Goal: Information Seeking & Learning: Learn about a topic

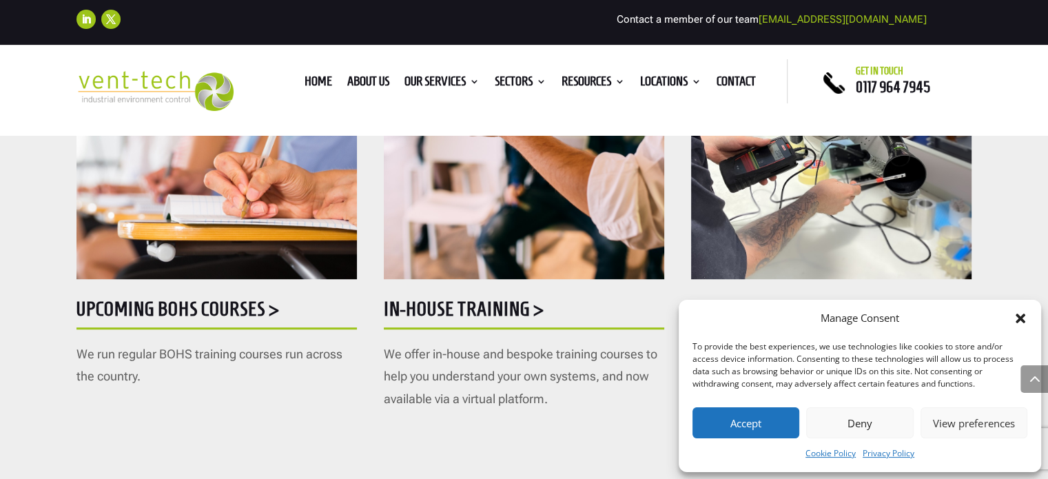
scroll to position [785, 0]
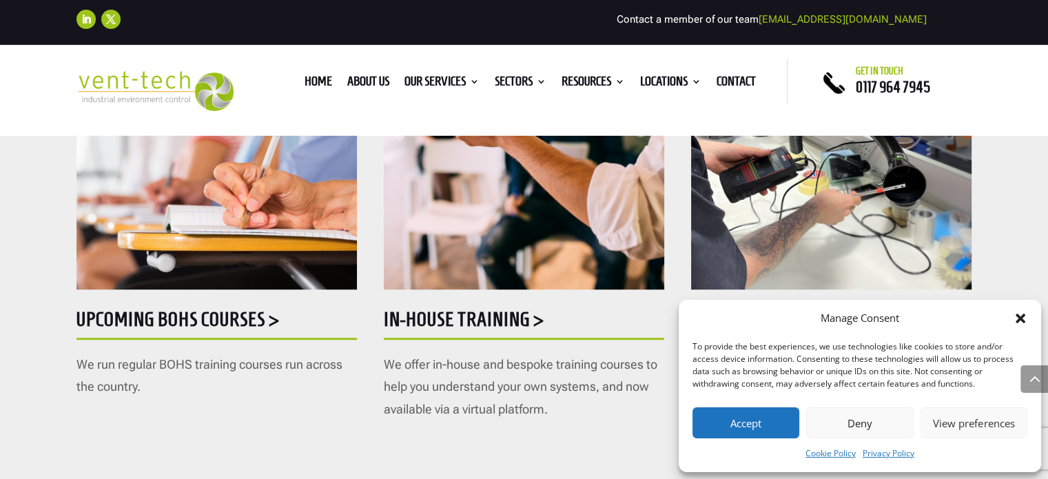
click at [205, 323] on h5 "Upcoming BOHS courses >" at bounding box center [217, 322] width 281 height 27
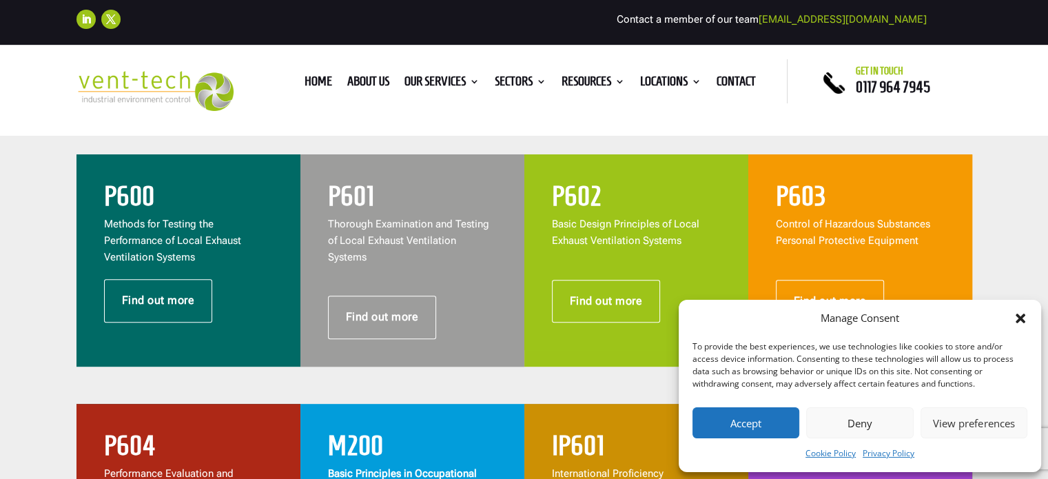
scroll to position [574, 0]
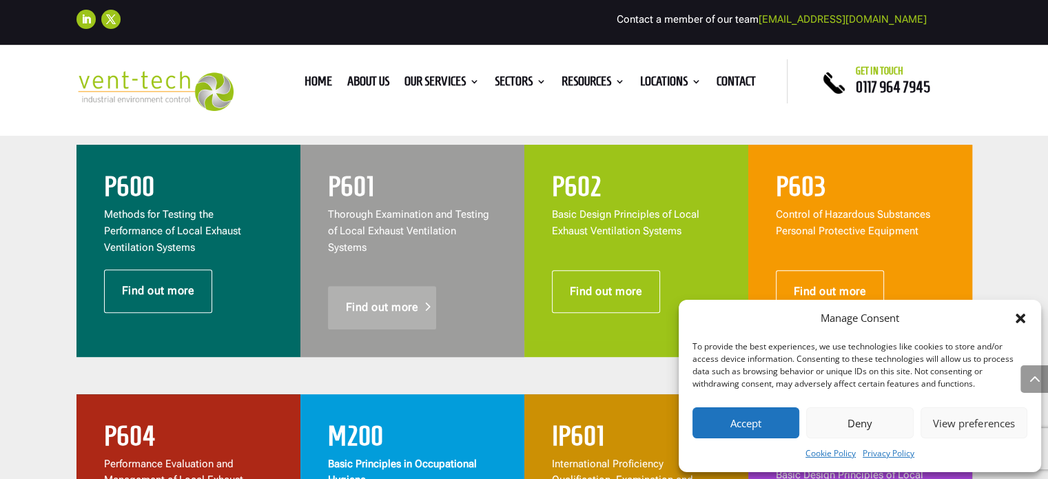
click at [365, 286] on link "Find out more" at bounding box center [382, 307] width 109 height 43
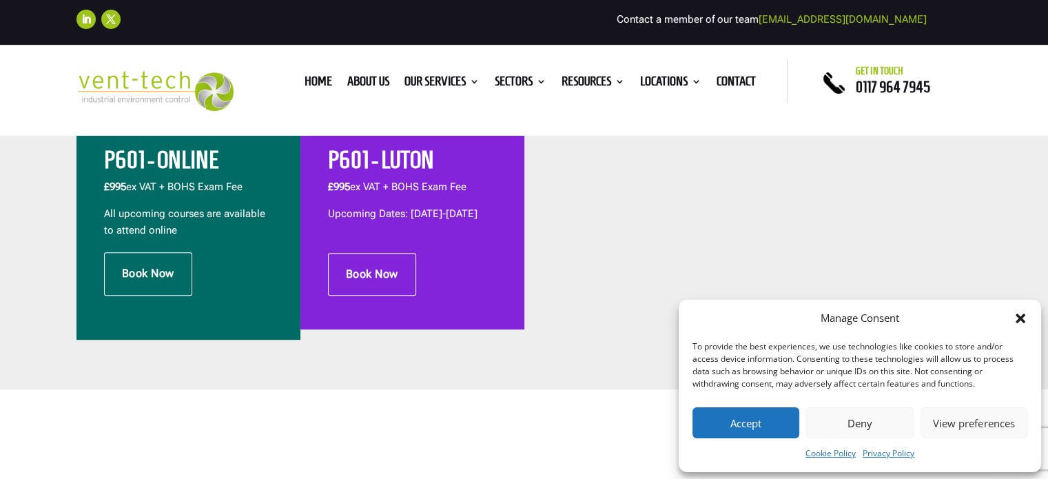
scroll to position [502, 0]
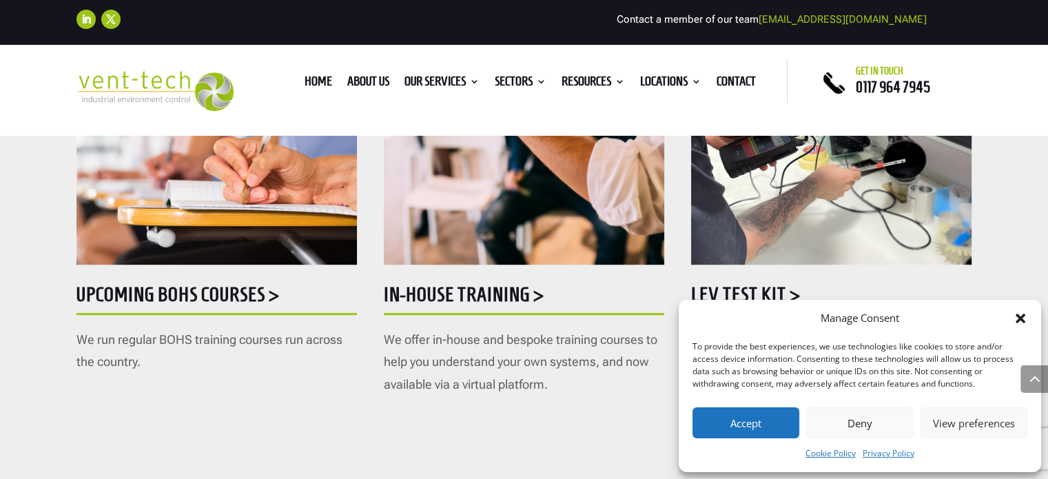
scroll to position [800, 0]
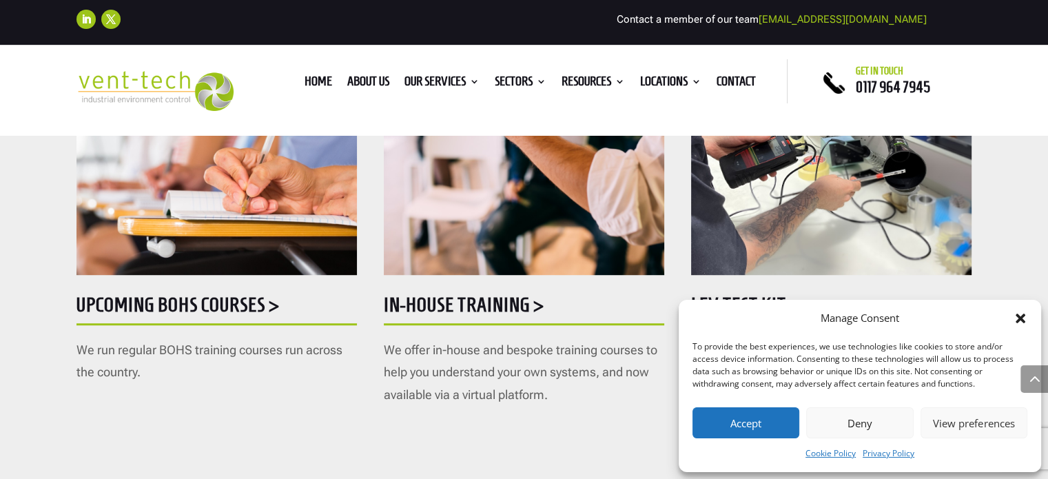
click at [190, 295] on h5 "Upcoming BOHS courses >" at bounding box center [217, 308] width 281 height 27
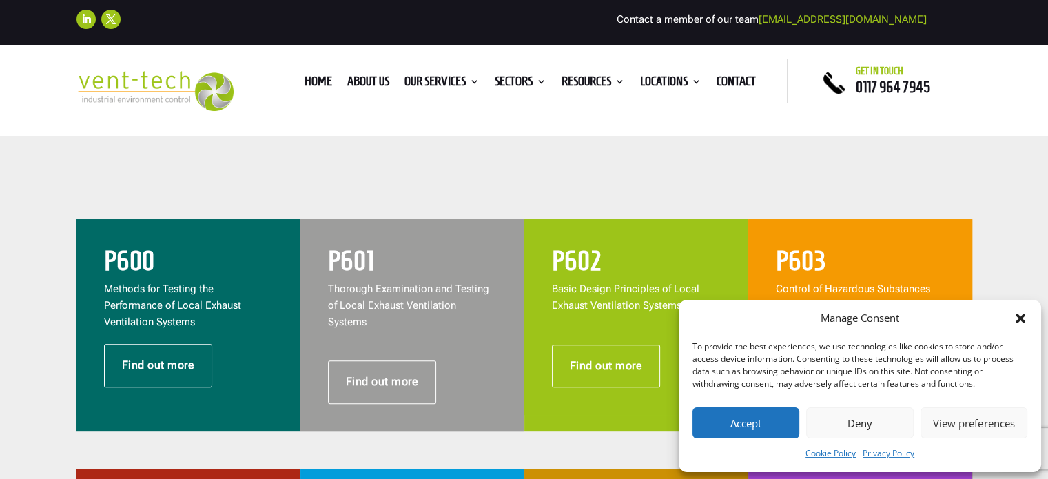
scroll to position [569, 0]
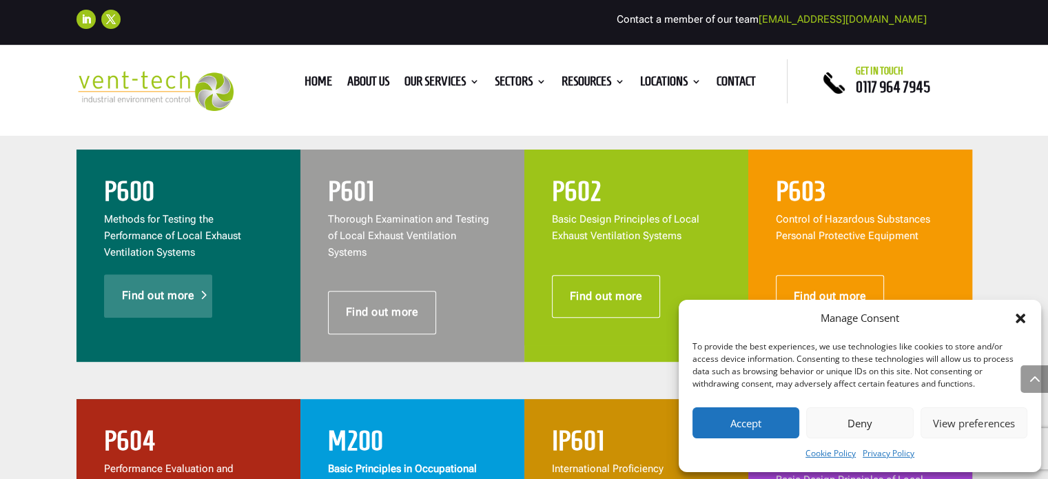
click at [165, 298] on link "Find out more" at bounding box center [158, 295] width 109 height 43
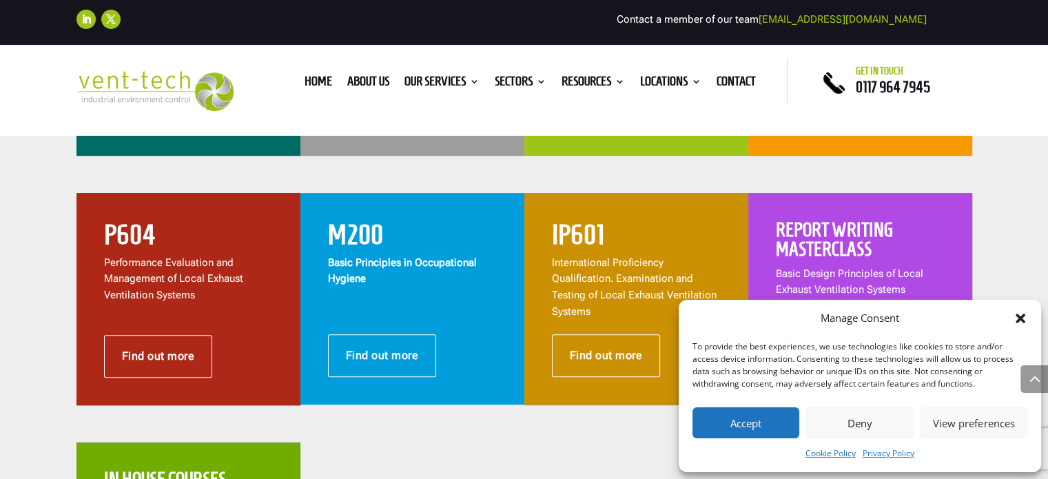
scroll to position [771, 0]
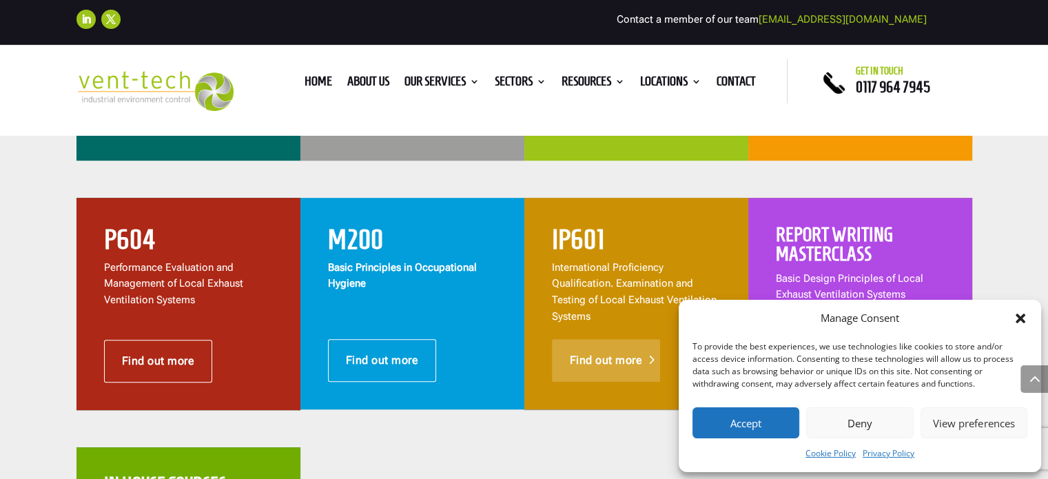
click at [573, 348] on link "Find out more" at bounding box center [606, 360] width 109 height 43
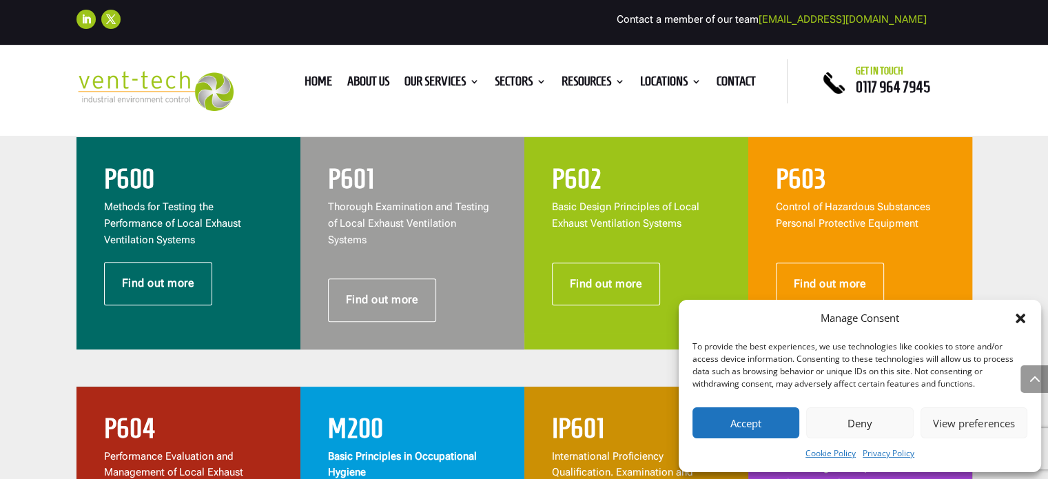
scroll to position [542, 0]
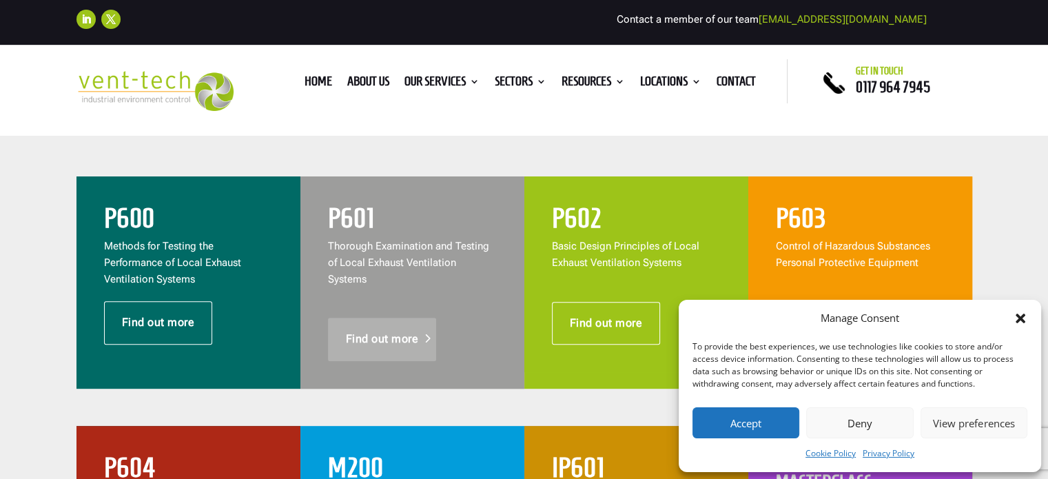
click at [398, 318] on link "Find out more" at bounding box center [382, 339] width 109 height 43
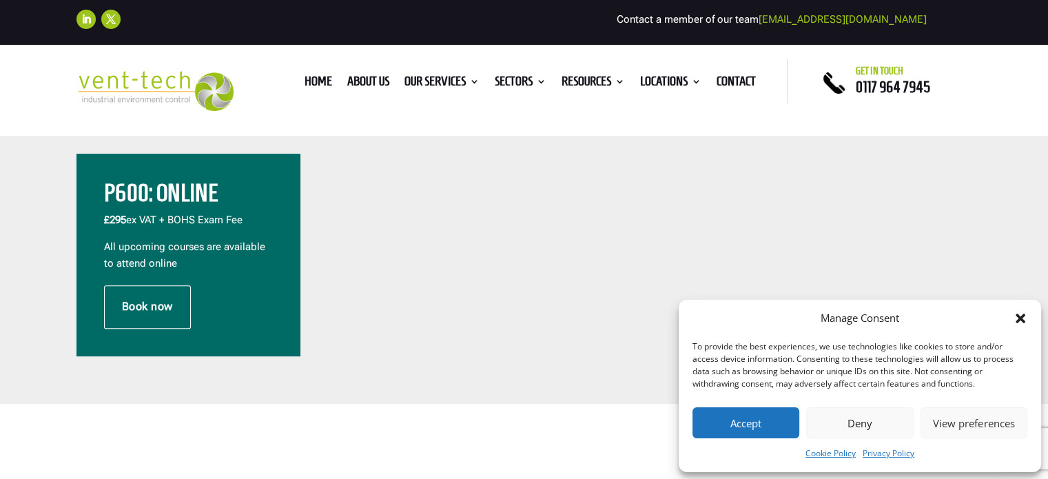
scroll to position [468, 0]
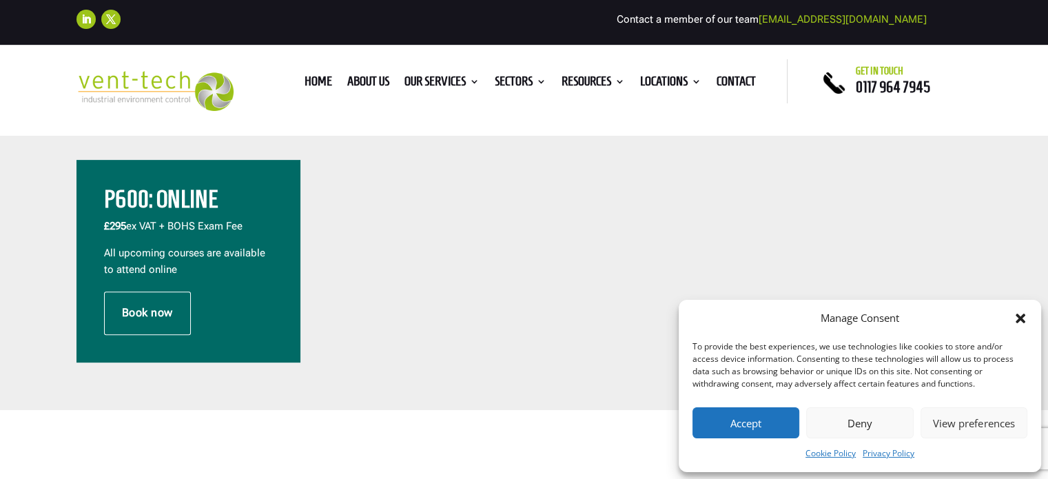
click at [139, 214] on h2 "P600: Online" at bounding box center [188, 202] width 169 height 31
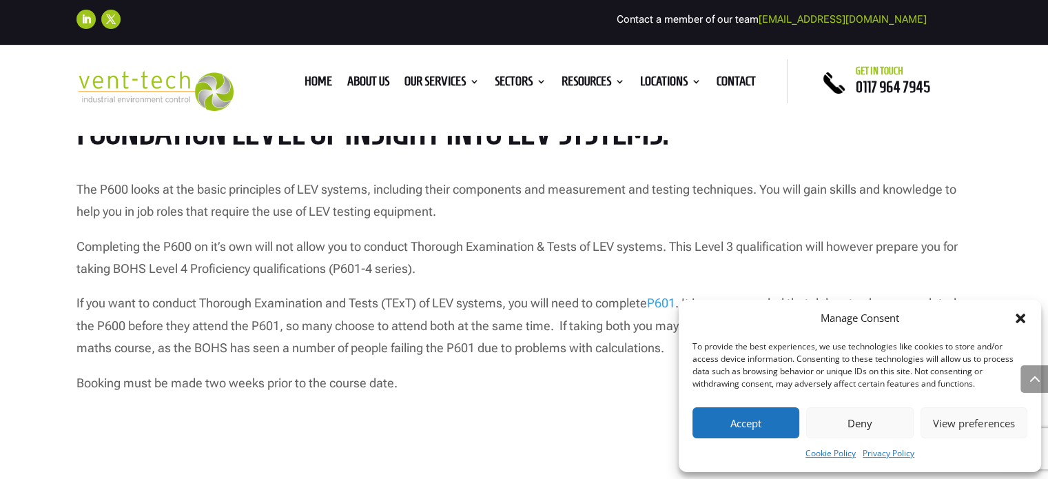
scroll to position [1123, 0]
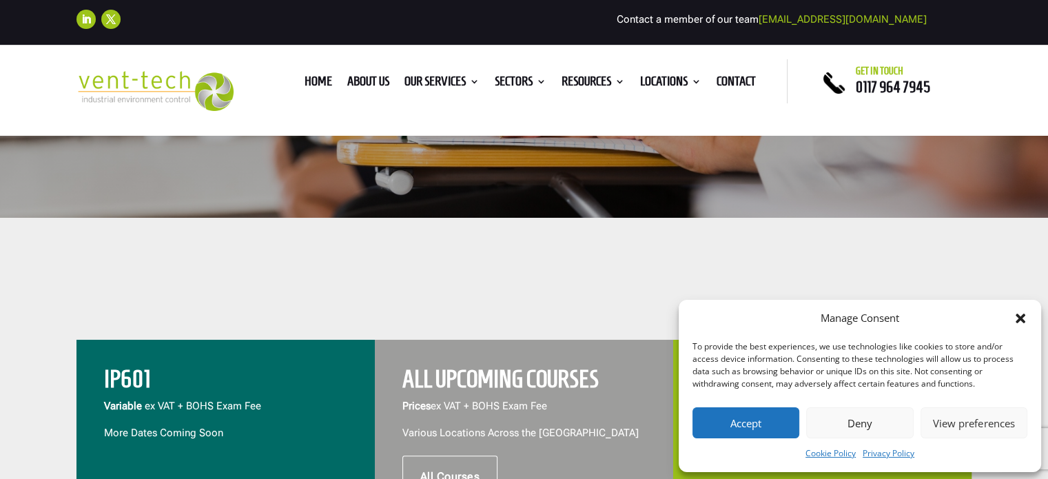
scroll to position [341, 0]
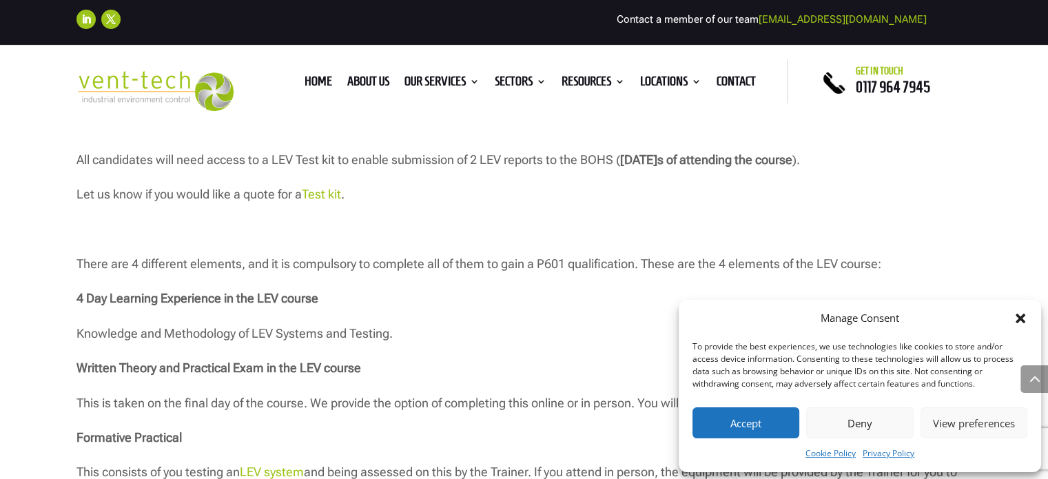
scroll to position [1417, 0]
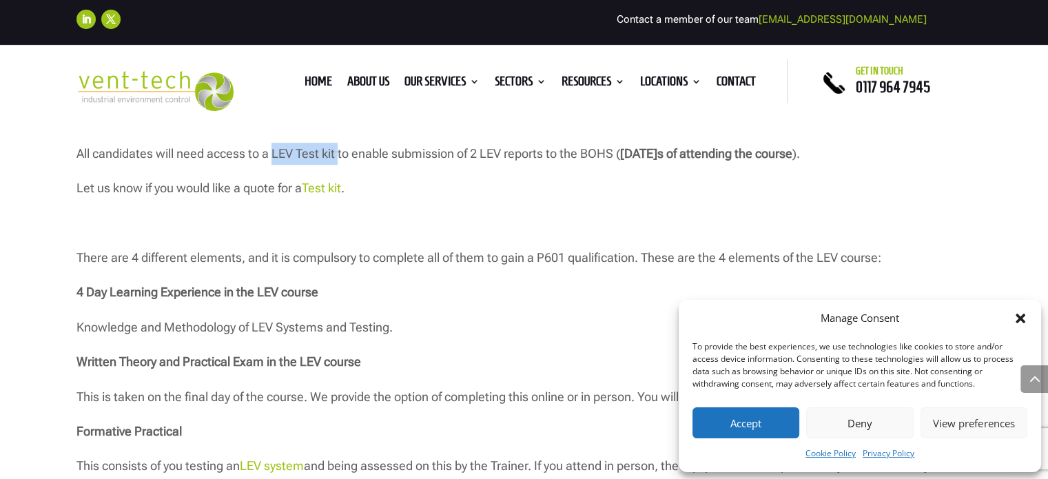
drag, startPoint x: 274, startPoint y: 174, endPoint x: 338, endPoint y: 168, distance: 65.0
click at [338, 168] on p "All candidates will need access to a LEV Test kit to enable submission of 2 LEV…" at bounding box center [525, 160] width 896 height 34
copy p "LEV Test kit"
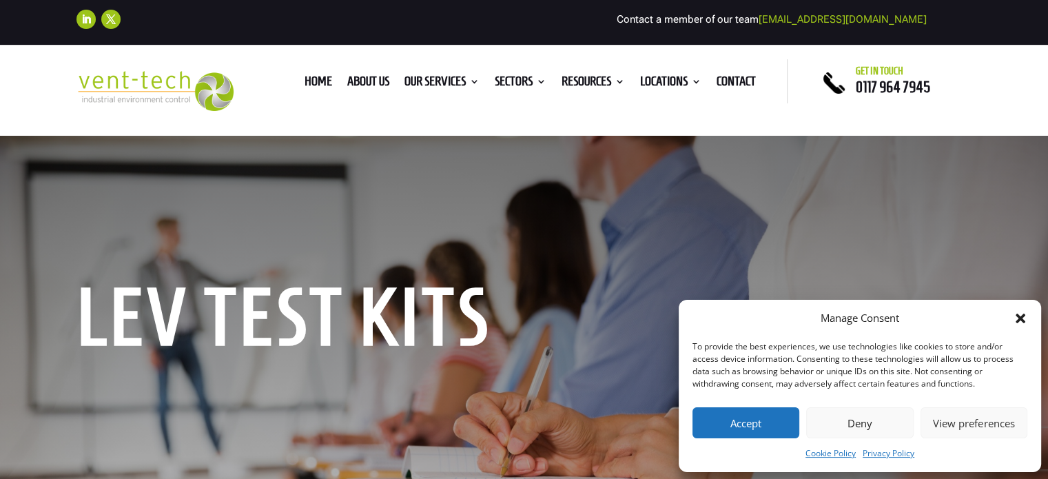
click at [1020, 316] on icon "Close dialog" at bounding box center [1021, 319] width 14 height 14
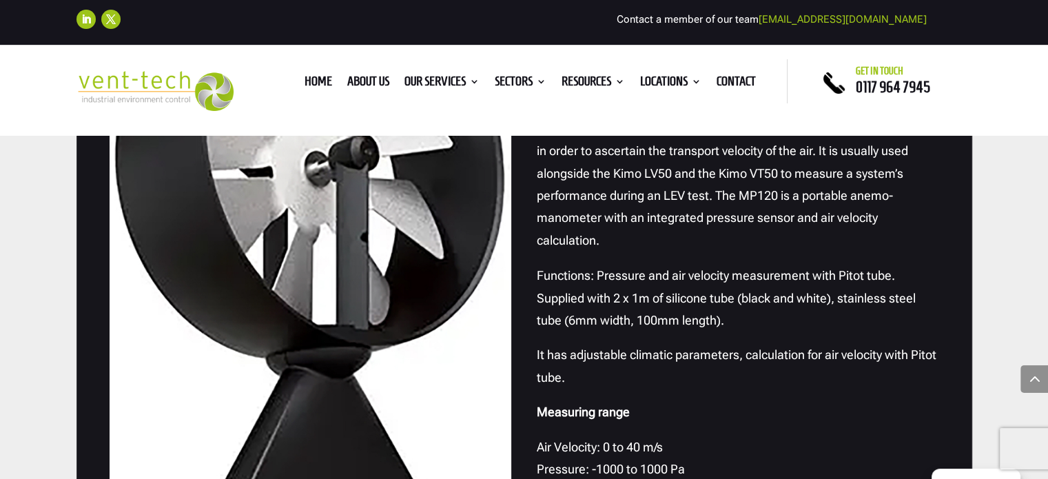
scroll to position [2305, 0]
